Goal: Task Accomplishment & Management: Manage account settings

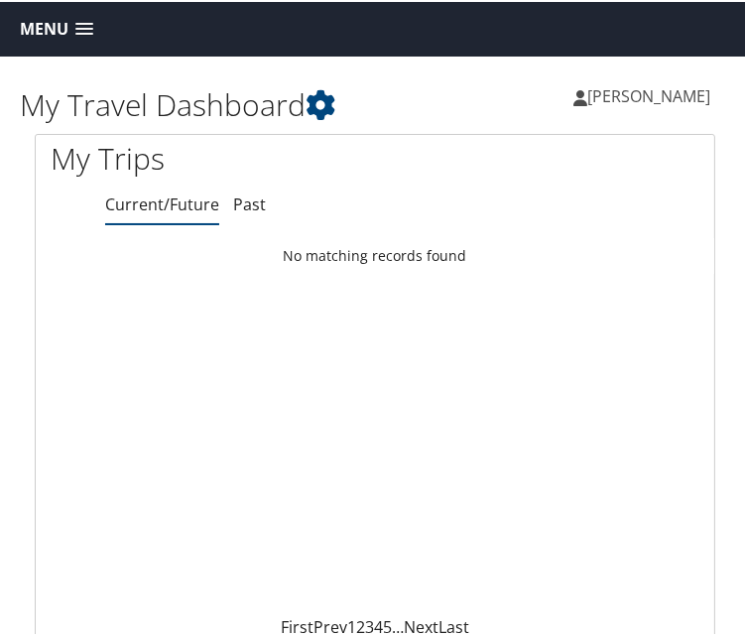
click at [143, 191] on link "Current/Future" at bounding box center [162, 202] width 114 height 22
click at [233, 191] on link "Past" at bounding box center [249, 202] width 33 height 22
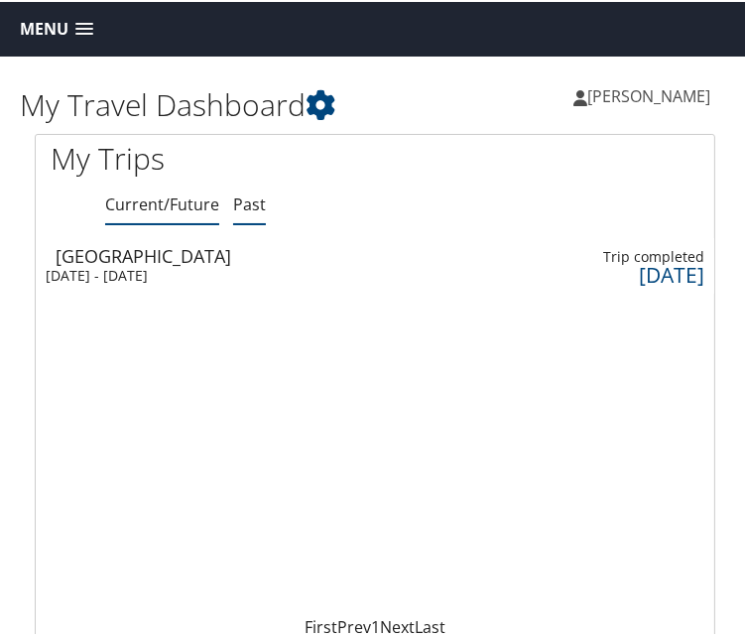
click at [140, 191] on link "Current/Future" at bounding box center [162, 202] width 114 height 22
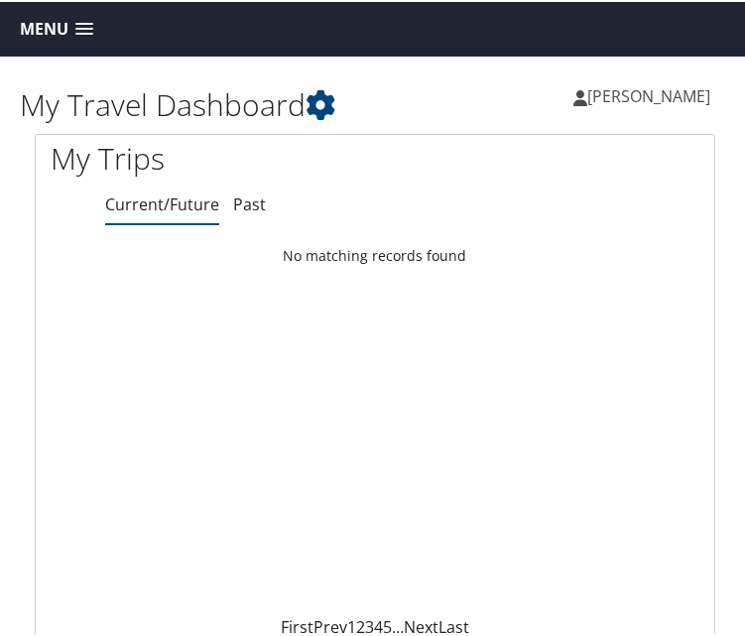
click at [140, 191] on link "Current/Future" at bounding box center [162, 202] width 114 height 22
click at [85, 27] on span at bounding box center [84, 28] width 18 height 14
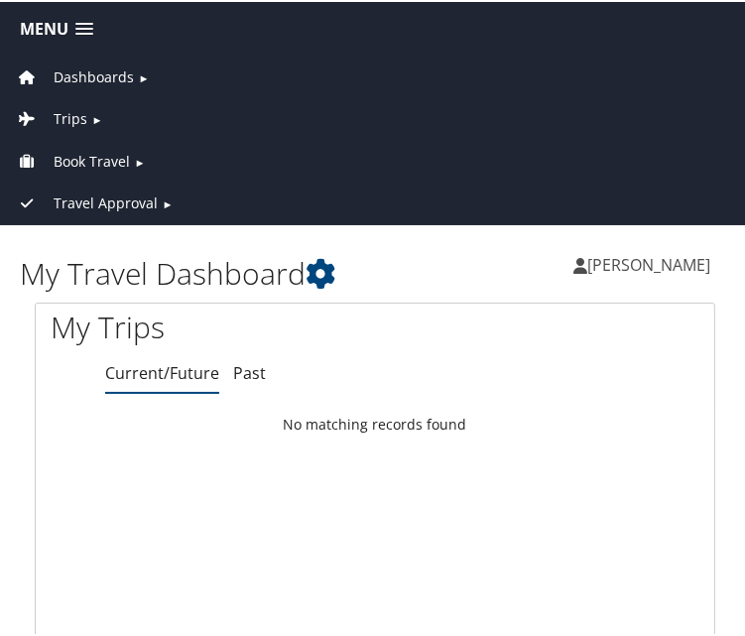
click at [162, 360] on link "Current/Future" at bounding box center [162, 371] width 114 height 22
drag, startPoint x: 147, startPoint y: 334, endPoint x: 147, endPoint y: 350, distance: 15.9
click at [147, 354] on li "Current/Future" at bounding box center [162, 372] width 114 height 36
click at [153, 354] on li "Current/Future" at bounding box center [162, 372] width 114 height 36
click at [153, 360] on link "Current/Future" at bounding box center [162, 371] width 114 height 22
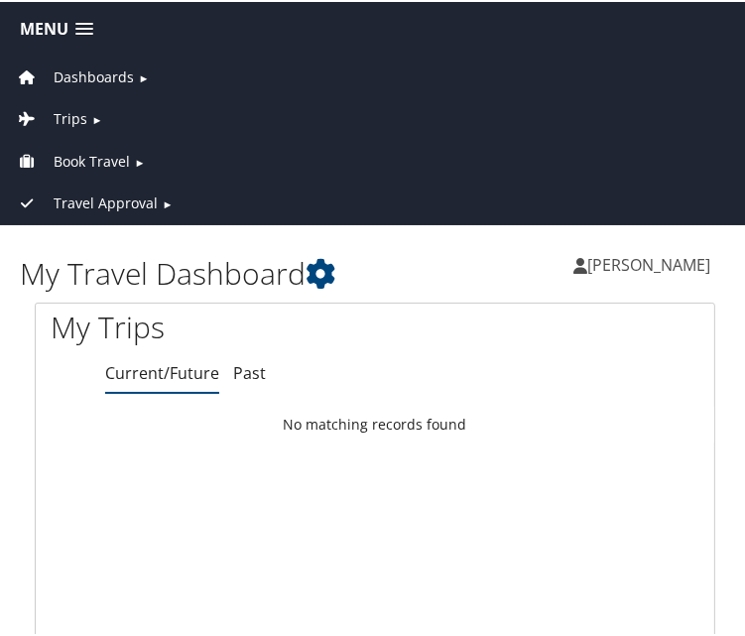
click at [78, 28] on span at bounding box center [84, 28] width 18 height 14
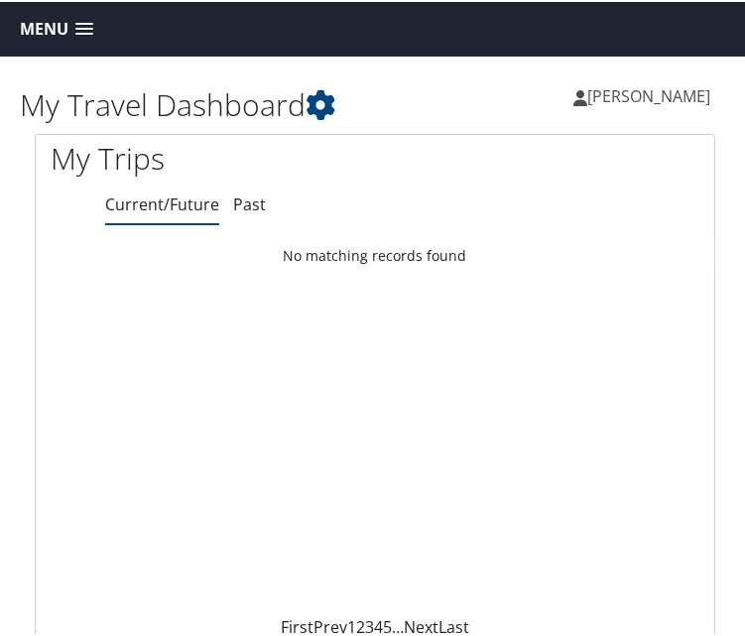
click at [78, 28] on span at bounding box center [84, 28] width 18 height 14
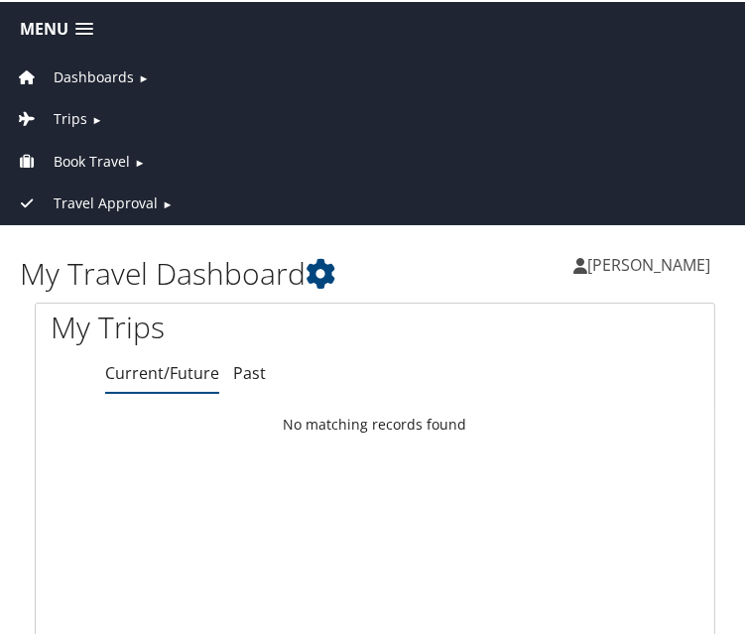
click at [82, 190] on span "Travel Approval" at bounding box center [106, 201] width 104 height 22
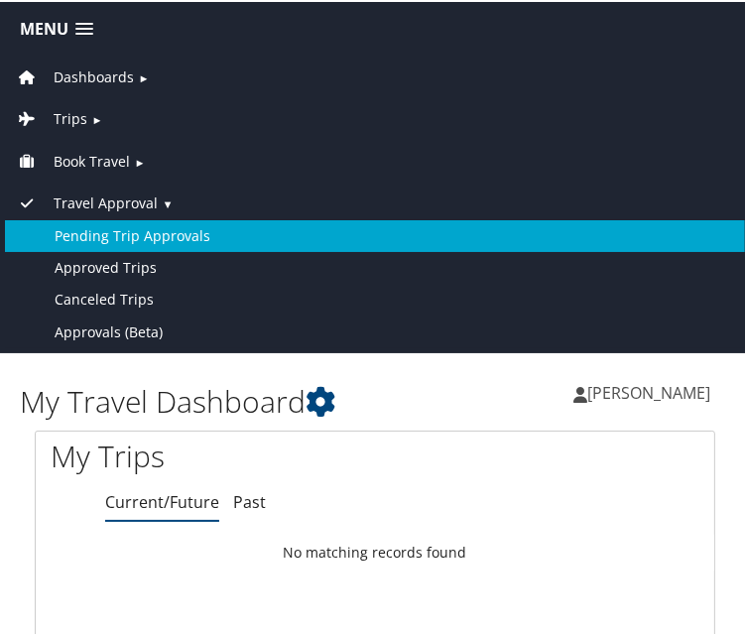
click at [134, 226] on link "Pending Trip Approvals" at bounding box center [375, 234] width 740 height 32
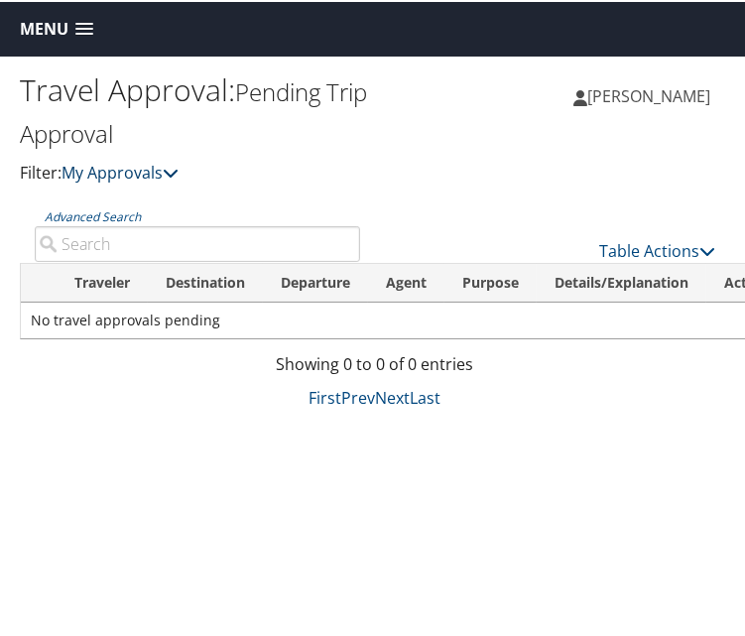
click at [163, 163] on icon at bounding box center [171, 171] width 16 height 16
click at [87, 26] on span at bounding box center [84, 28] width 18 height 14
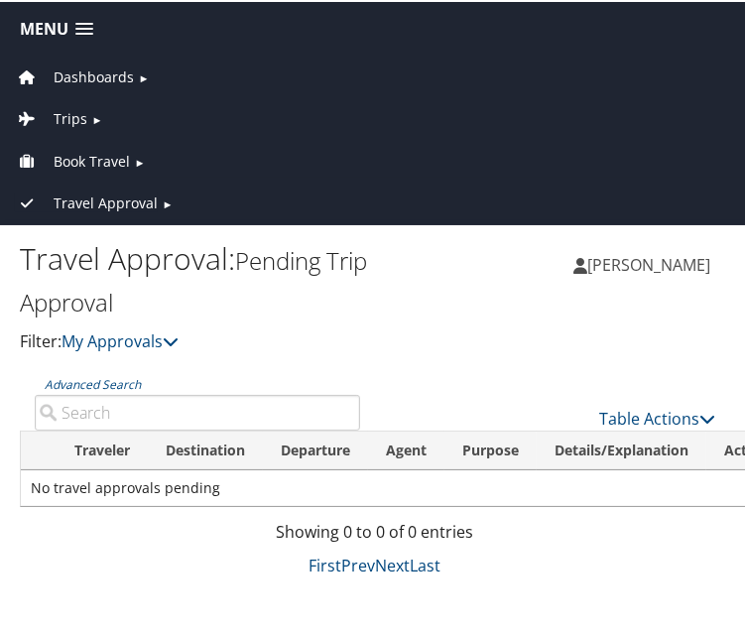
click at [118, 198] on span "Travel Approval" at bounding box center [106, 201] width 104 height 22
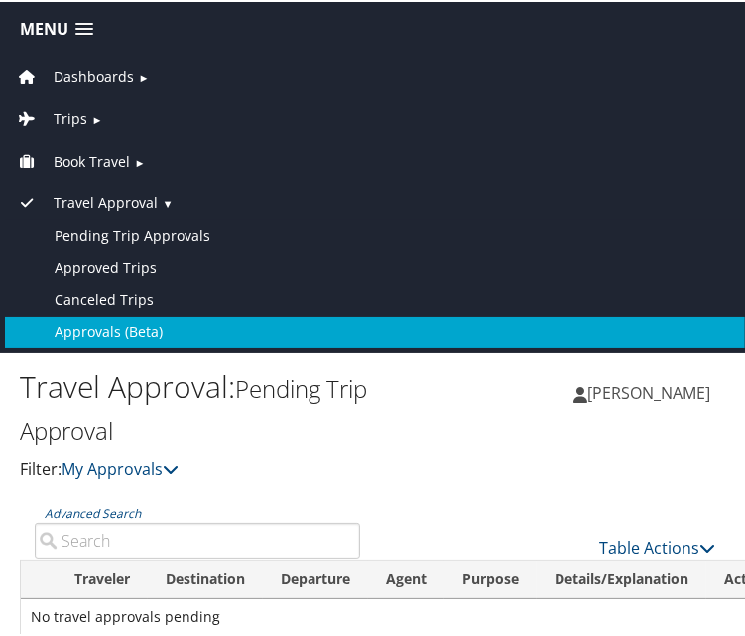
click at [121, 320] on link "Approvals (Beta)" at bounding box center [375, 330] width 740 height 32
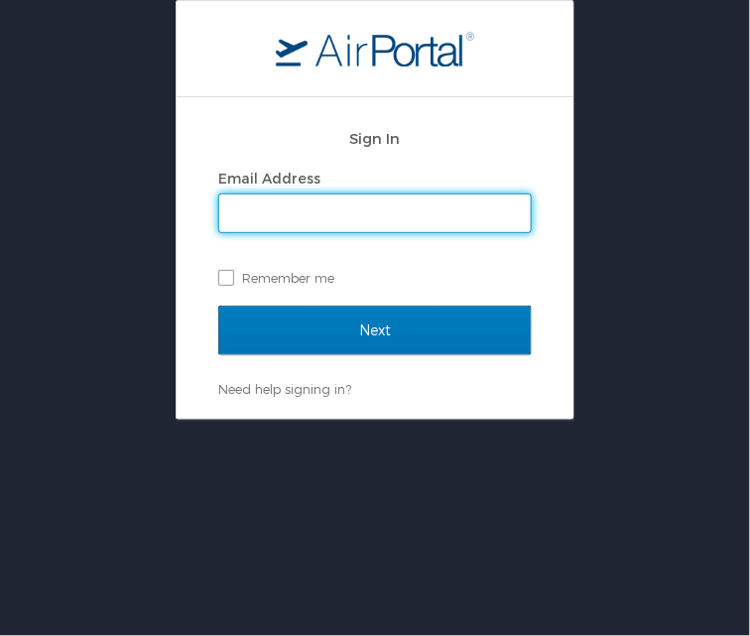
type input "lfleur@dcc.edu"
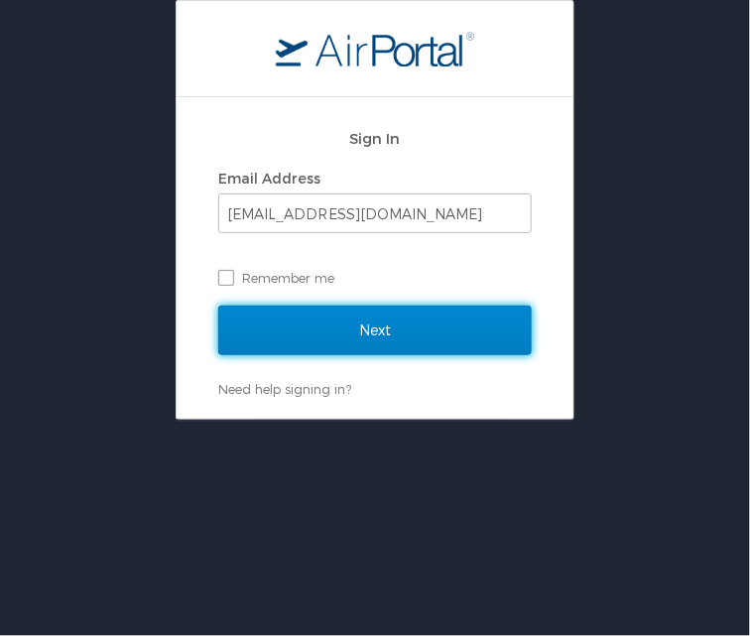
click at [402, 334] on input "Next" at bounding box center [374, 330] width 313 height 50
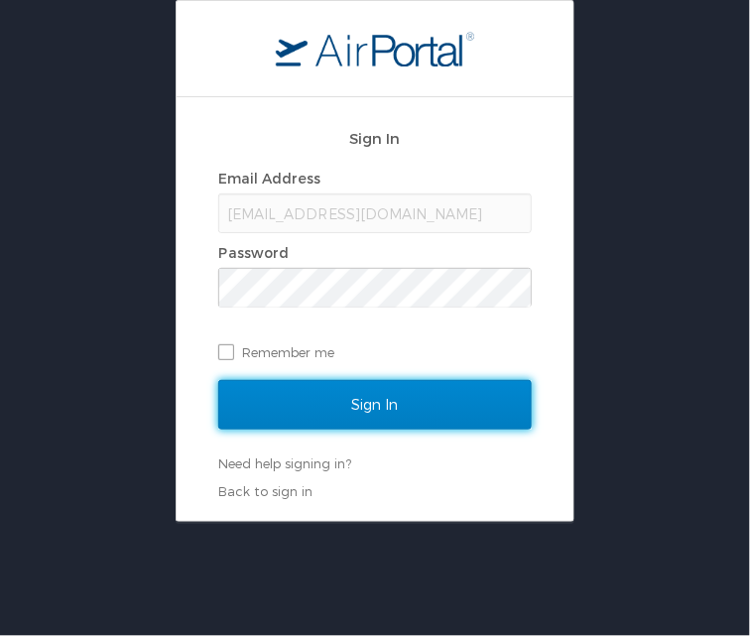
click at [364, 396] on input "Sign In" at bounding box center [374, 405] width 313 height 50
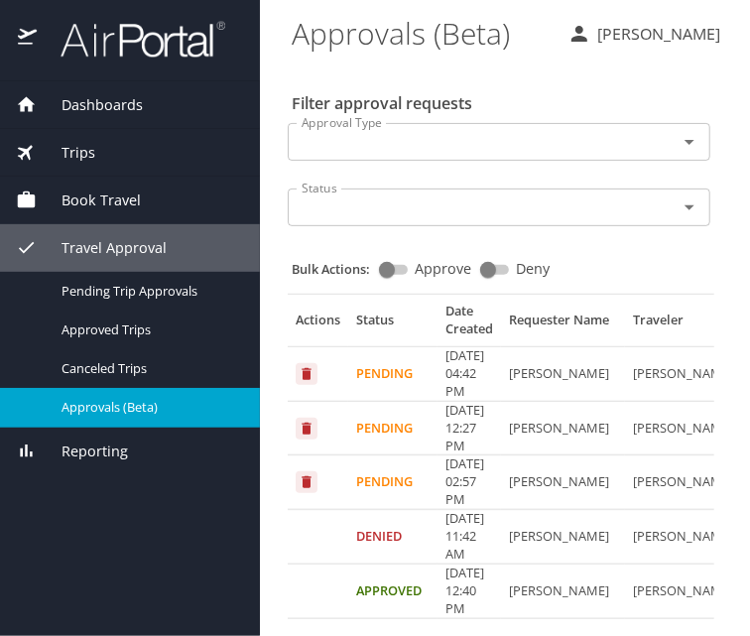
click at [364, 347] on td "Pending" at bounding box center [392, 374] width 89 height 55
click at [363, 347] on td "Pending" at bounding box center [392, 374] width 89 height 55
click at [444, 348] on PM "[DATE] 04:42 PM" at bounding box center [468, 374] width 63 height 55
click at [536, 347] on td "[PERSON_NAME]" at bounding box center [563, 374] width 124 height 55
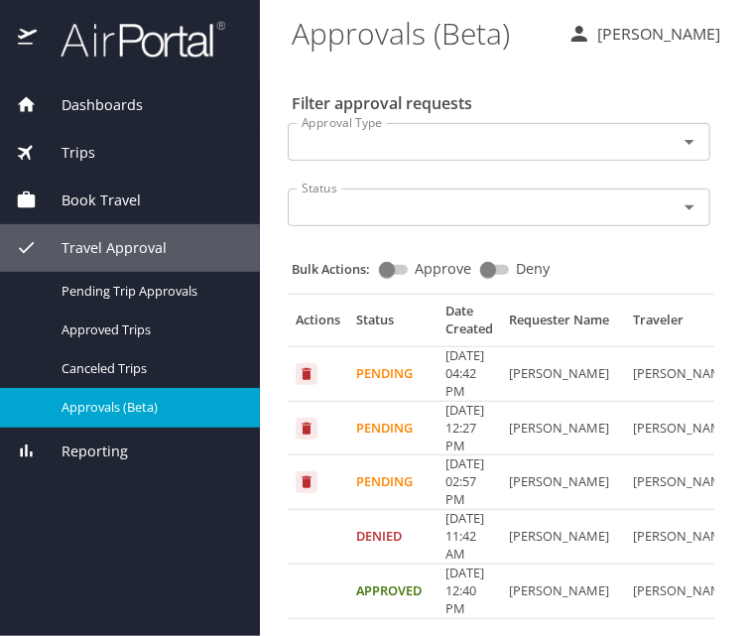
click at [646, 353] on td "[PERSON_NAME]" at bounding box center [687, 374] width 124 height 55
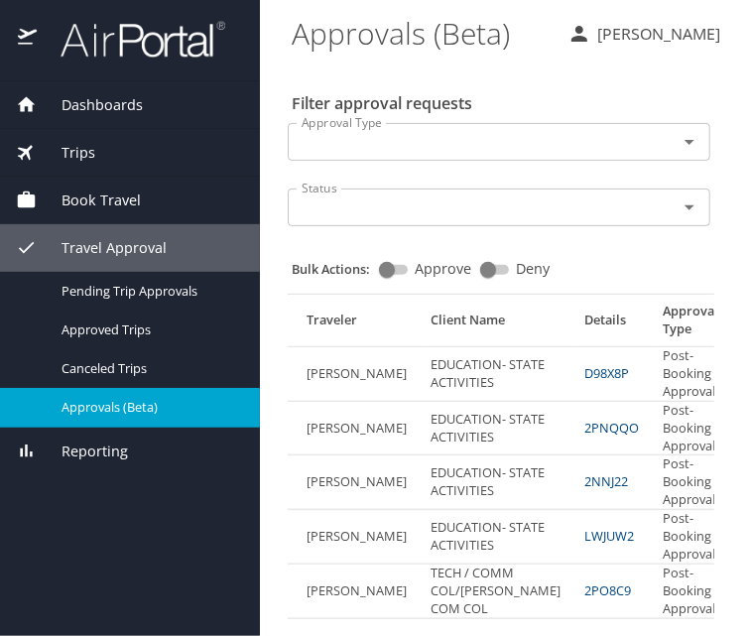
scroll to position [0, 327]
click at [583, 364] on link "D98X8P" at bounding box center [605, 373] width 45 height 18
click at [422, 349] on ACTIVITIES "EDUCATION- STATE ACTIVITIES" at bounding box center [499, 374] width 154 height 55
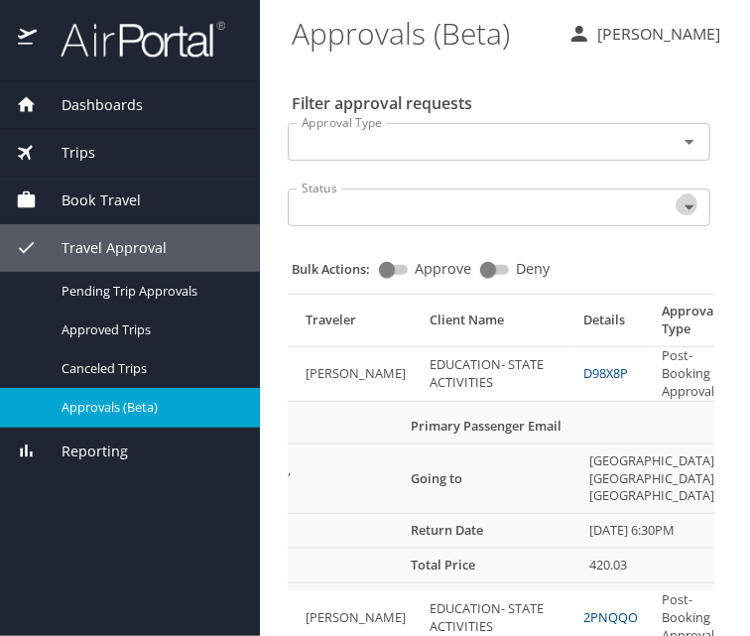
click at [684, 205] on icon "Open" at bounding box center [689, 207] width 10 height 5
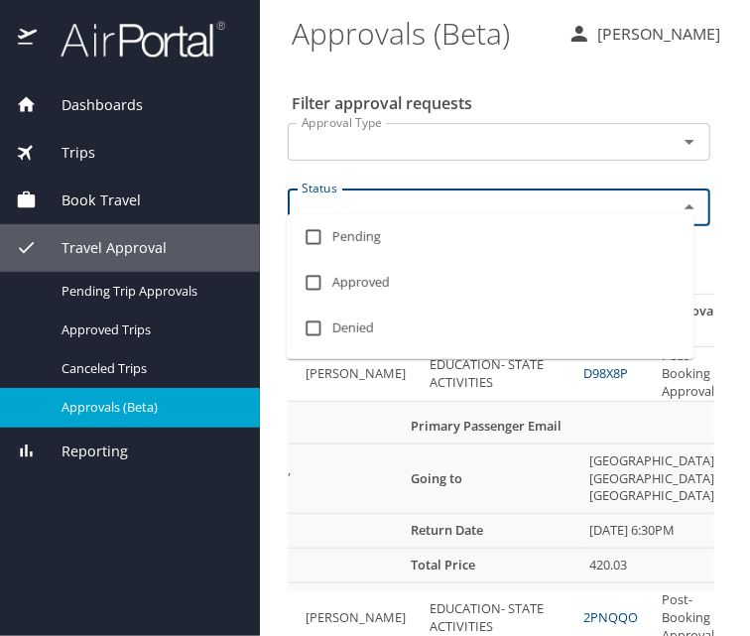
click at [679, 130] on icon "Open" at bounding box center [689, 142] width 24 height 24
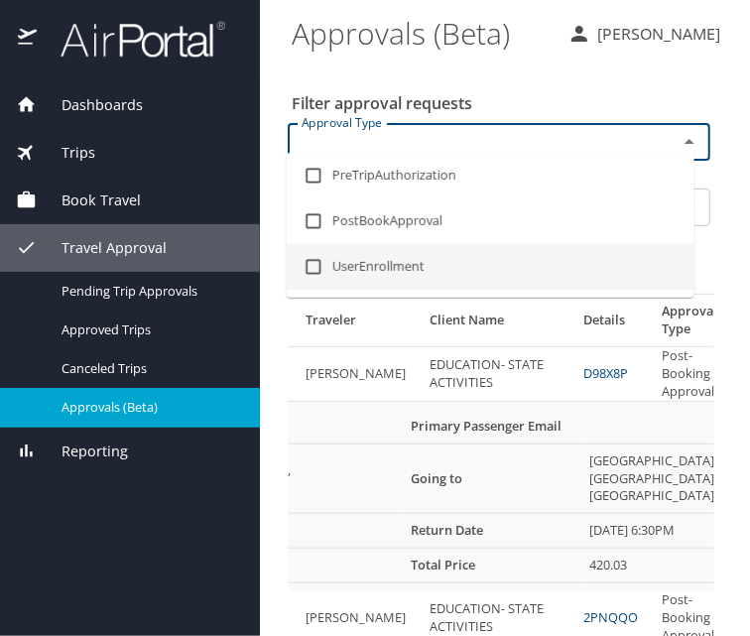
click at [120, 534] on div "Dashboards My Travel Dashboard Trips Current / Future Trips Past Trips Trips Mi…" at bounding box center [130, 358] width 260 height 554
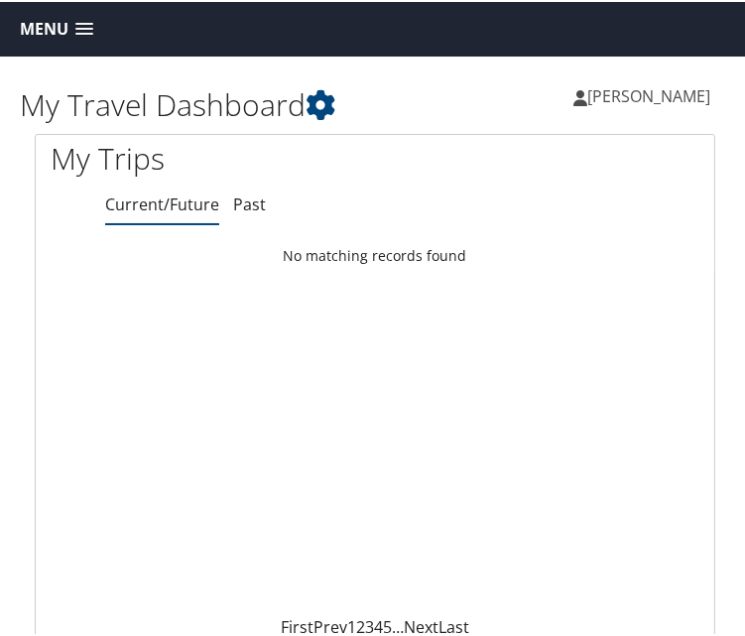
click at [132, 191] on link "Current/Future" at bounding box center [162, 202] width 114 height 22
click at [79, 27] on span at bounding box center [84, 28] width 18 height 14
